Goal: Information Seeking & Learning: Learn about a topic

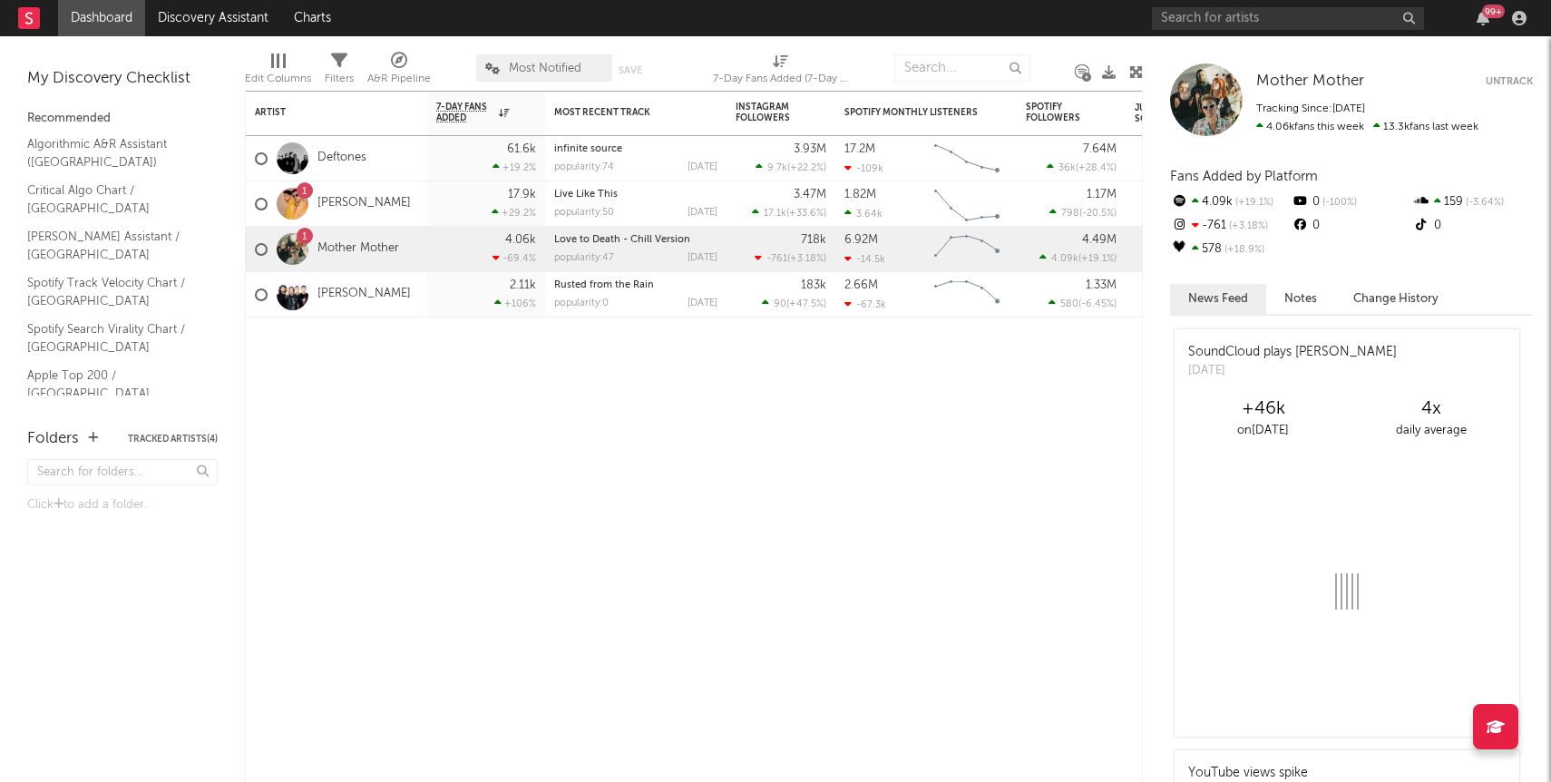
drag, startPoint x: 0, startPoint y: 0, endPoint x: 533, endPoint y: 66, distance: 536.7
click at [533, 66] on span "Most Notified" at bounding box center [545, 69] width 73 height 12
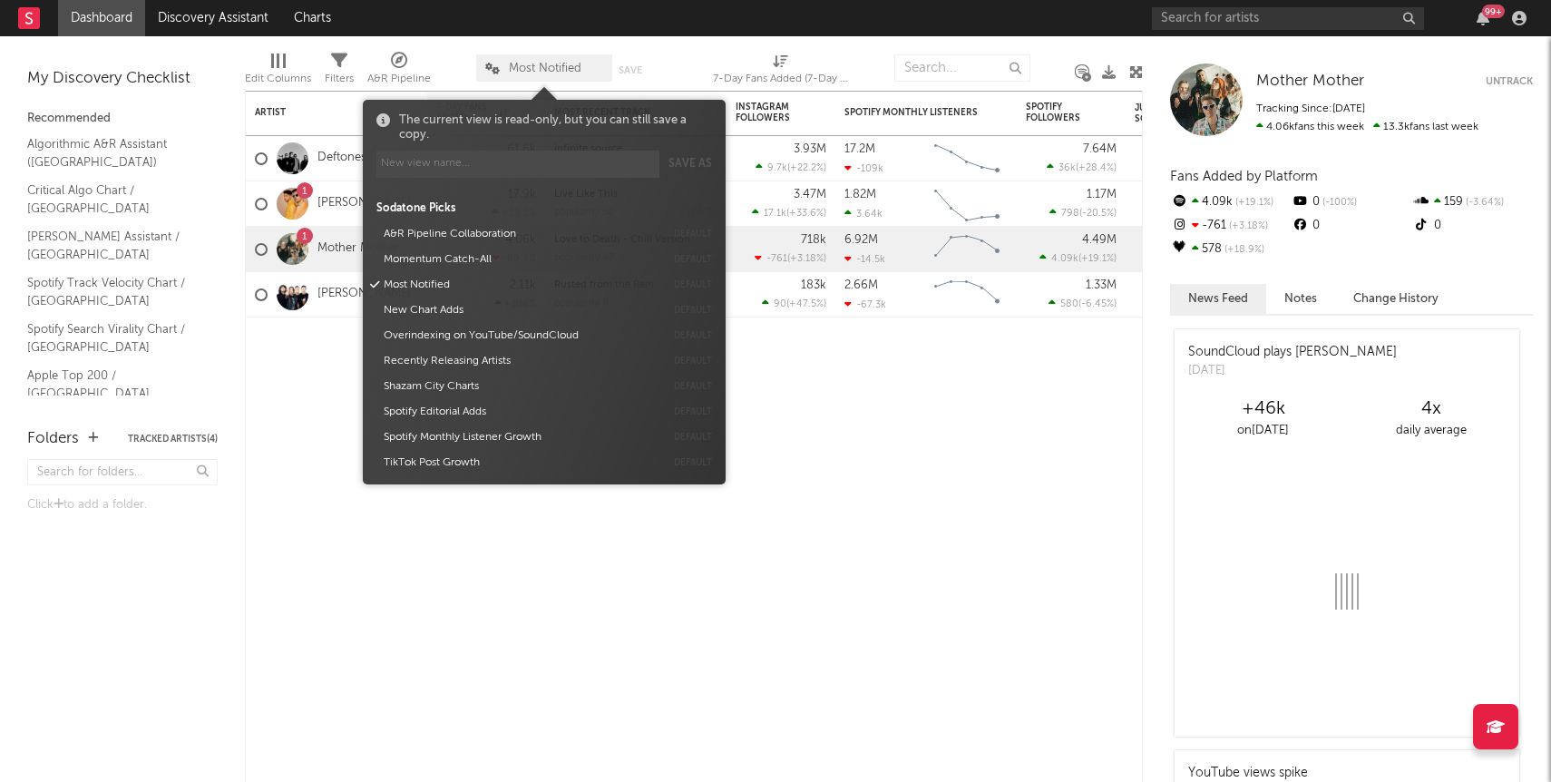
click at [533, 66] on span "Most Notified" at bounding box center [545, 69] width 73 height 12
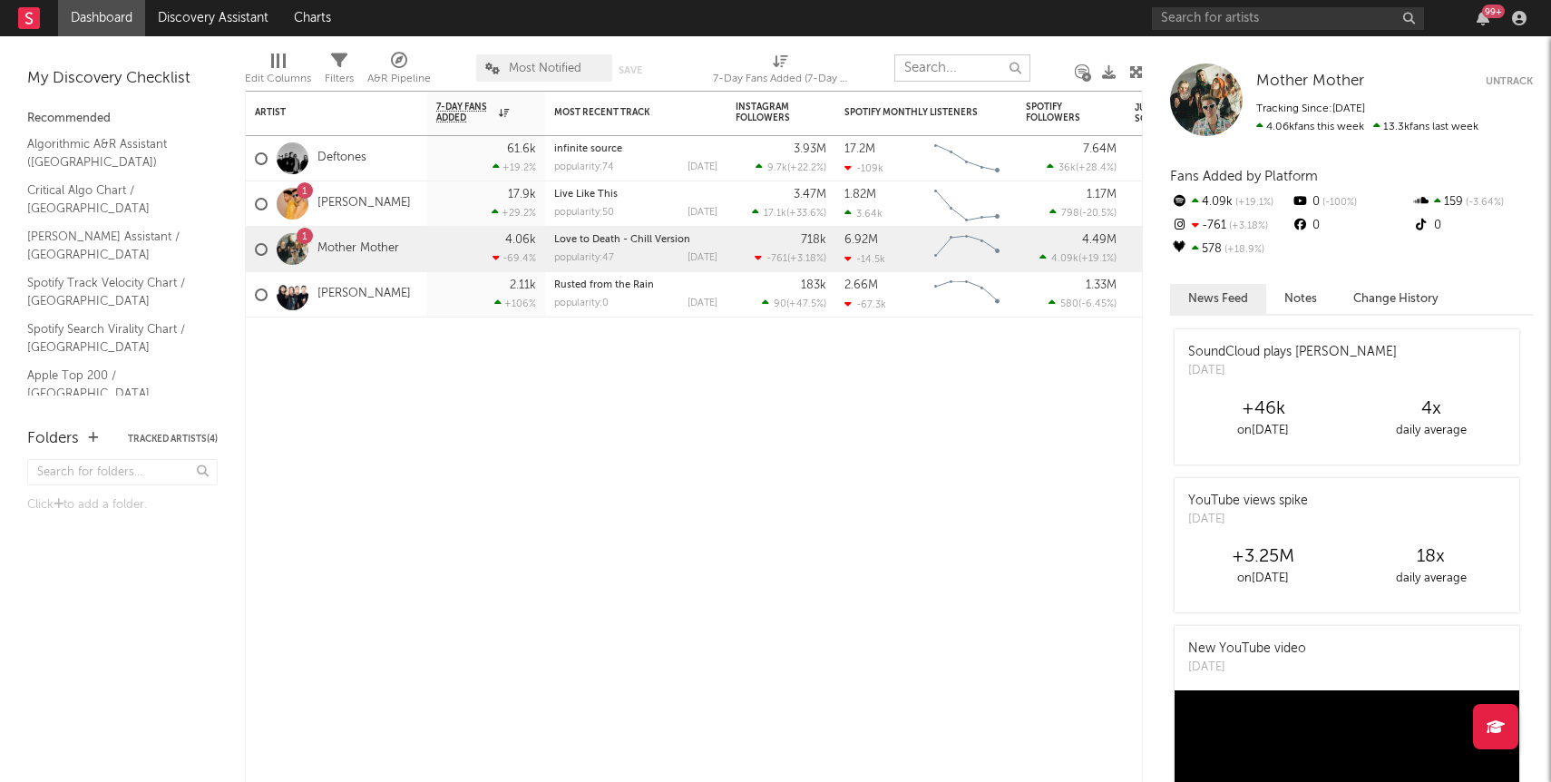
click at [978, 73] on input "text" at bounding box center [963, 67] width 136 height 27
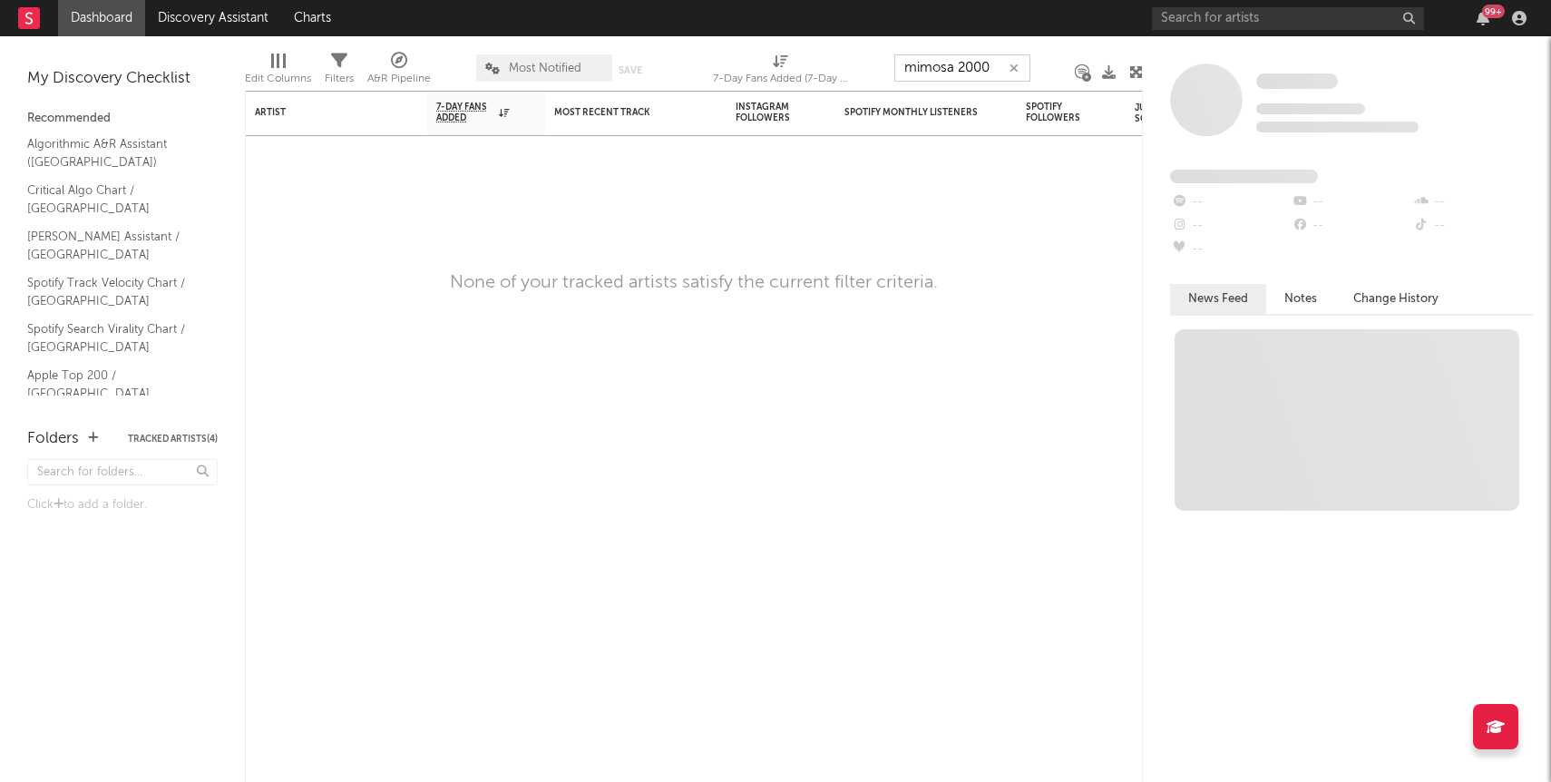
type input "mimosa 2000"
click at [436, 260] on div "Artist Notifications 7-Day Fans Added WoW % Change Most Recent Track Popularity…" at bounding box center [694, 436] width 898 height 691
click at [112, 64] on div "My Discovery Checklist Recommended Algorithmic A&R Assistant ([GEOGRAPHIC_DATA]…" at bounding box center [122, 230] width 191 height 332
click at [110, 75] on div "My Discovery Checklist" at bounding box center [122, 79] width 191 height 22
click at [98, 24] on link "Dashboard" at bounding box center [101, 18] width 87 height 36
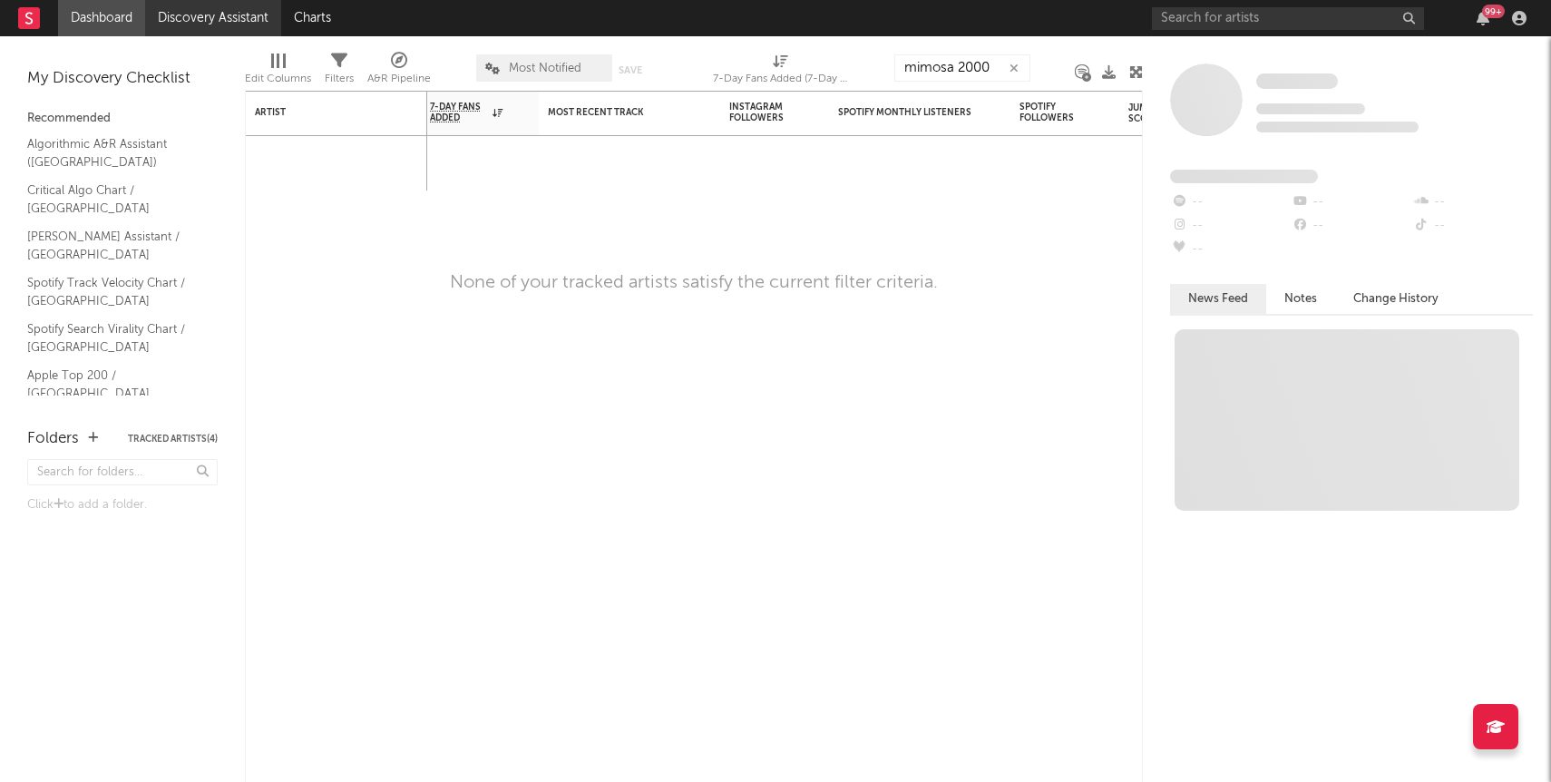
click at [214, 8] on link "Discovery Assistant" at bounding box center [213, 18] width 136 height 36
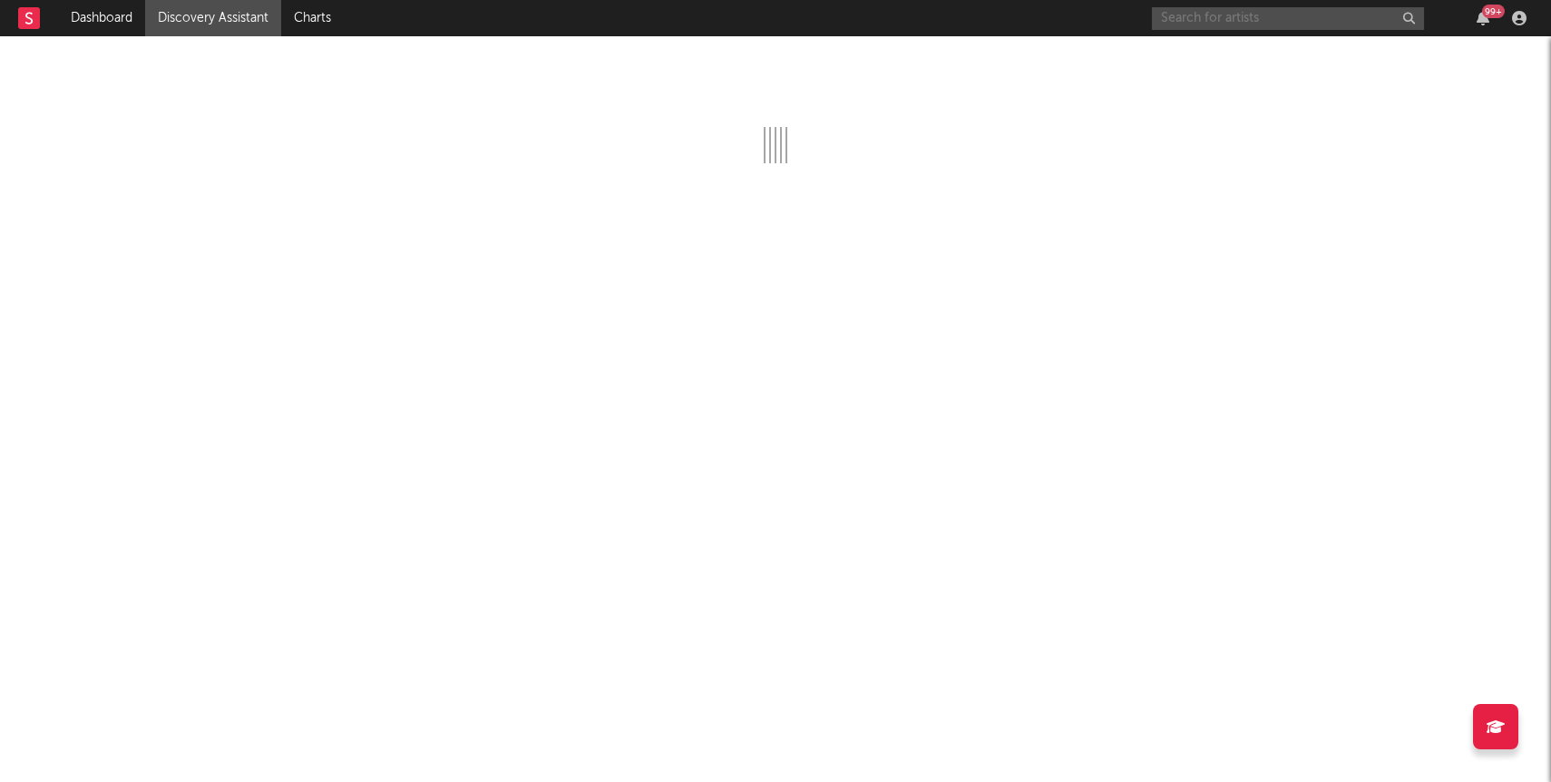
click at [1250, 24] on input "text" at bounding box center [1288, 18] width 272 height 23
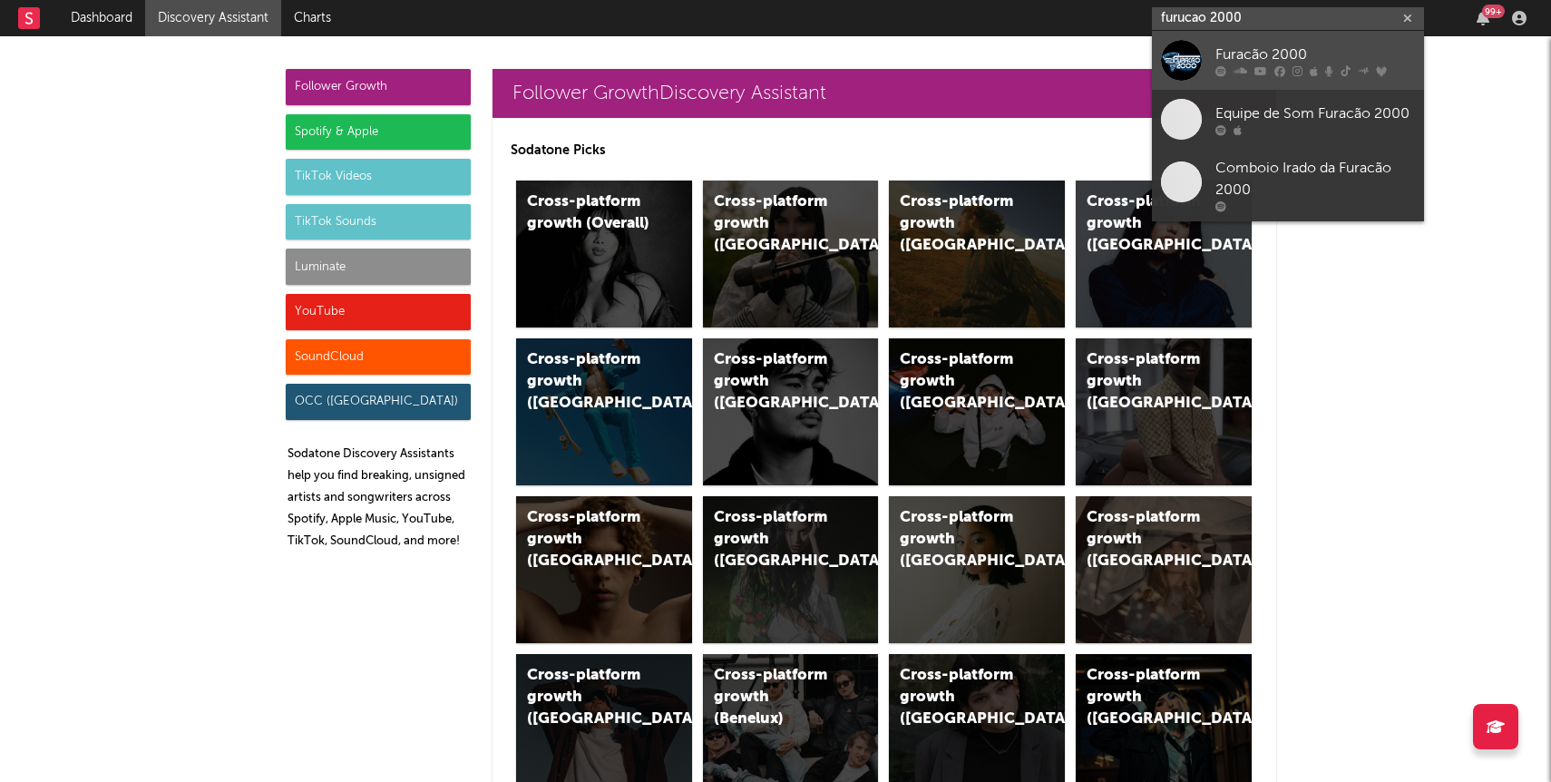
type input "furucao 2000"
click at [1299, 46] on div "Furacão 2000" at bounding box center [1316, 55] width 200 height 22
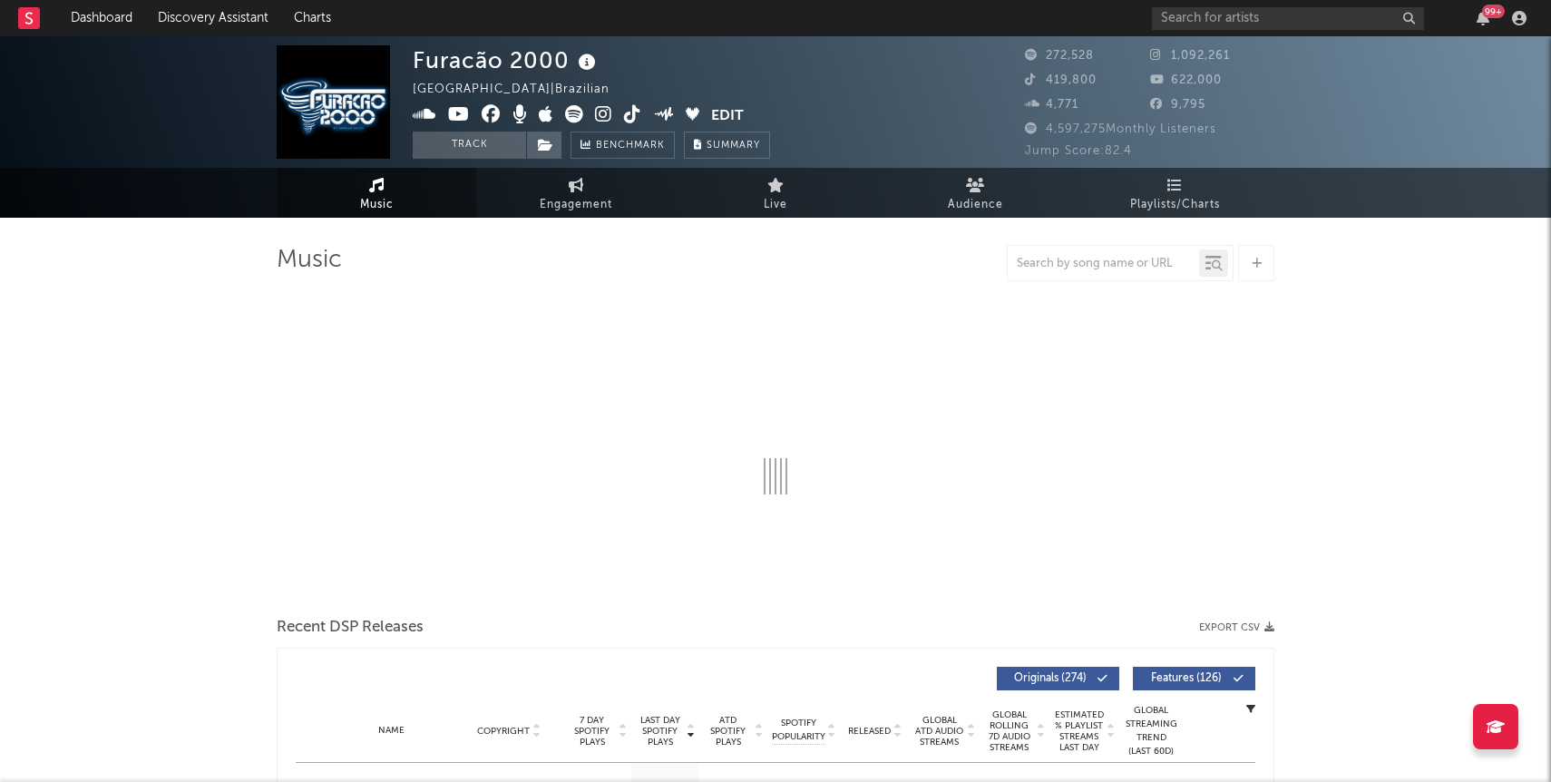
select select "6m"
